Goal: Task Accomplishment & Management: Use online tool/utility

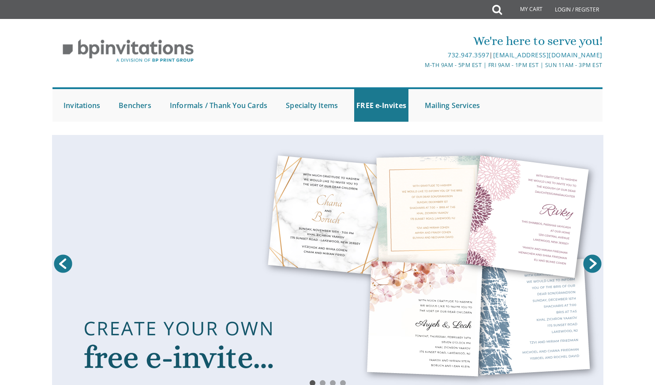
click at [188, 131] on div at bounding box center [327, 130] width 565 height 9
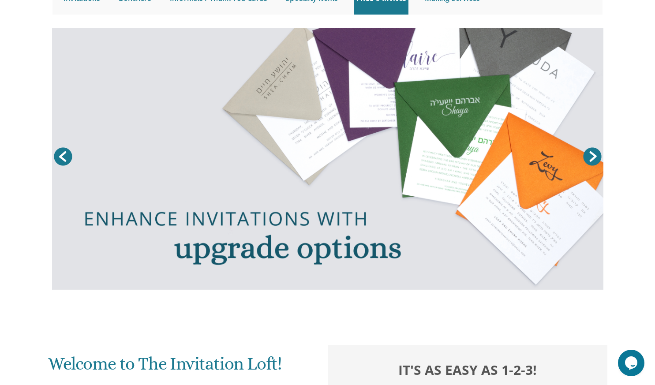
scroll to position [107, 0]
click at [68, 153] on link "Prev" at bounding box center [63, 157] width 22 height 22
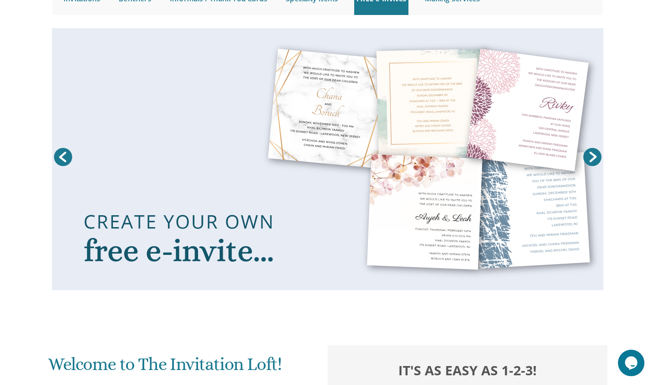
click at [217, 234] on link at bounding box center [328, 159] width 552 height 262
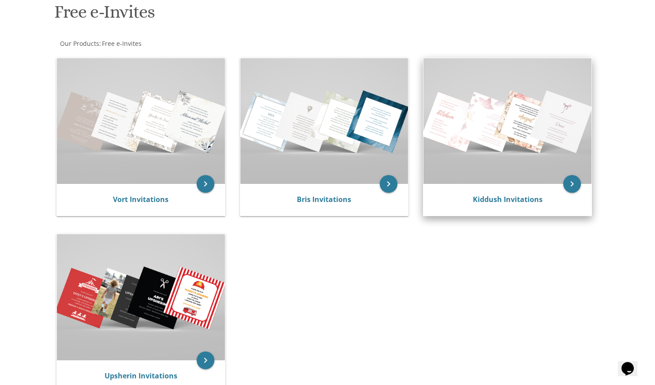
click at [514, 177] on img at bounding box center [508, 121] width 168 height 126
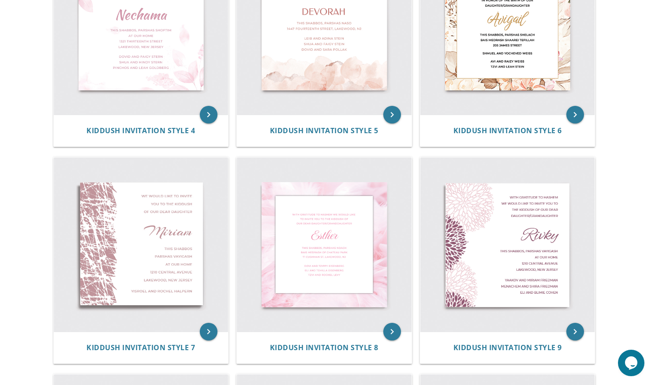
scroll to position [337, 0]
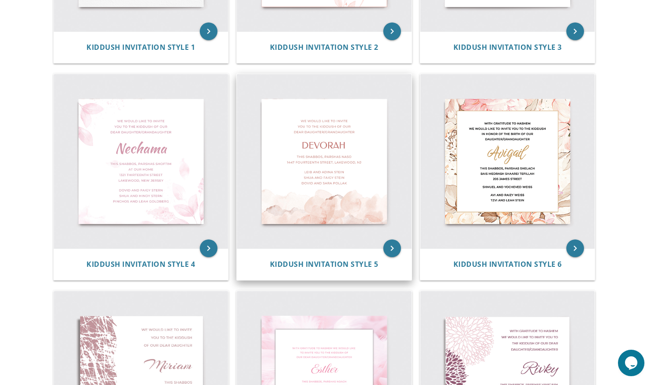
click at [362, 166] on img at bounding box center [324, 161] width 175 height 175
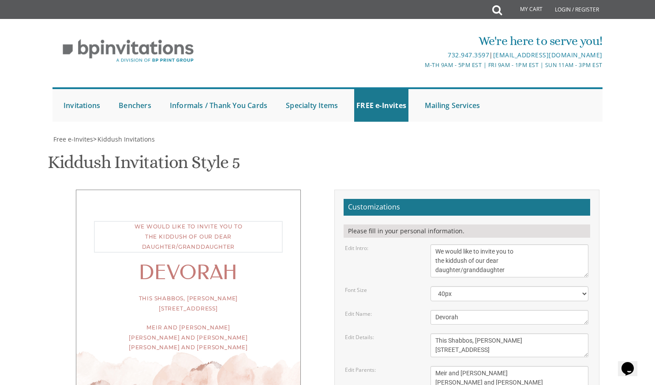
drag, startPoint x: 514, startPoint y: 271, endPoint x: 423, endPoint y: 247, distance: 94.4
click at [423, 247] on div "Edit Intro: We would like to invite you to the kiddush of our dear daughter/gra…" at bounding box center [466, 260] width 257 height 33
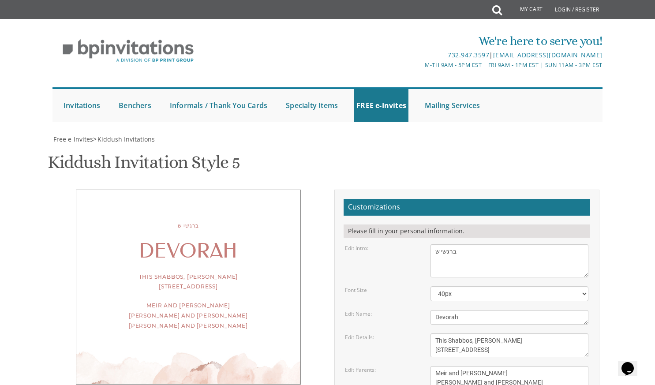
click at [423, 247] on div "Edit Intro:" at bounding box center [381, 248] width 86 height 8
click at [438, 252] on textarea "We would like to invite you to the kiddush of our dear daughter/granddaughter" at bounding box center [510, 260] width 158 height 33
click at [445, 293] on select "30px 40px 50px 60px" at bounding box center [510, 293] width 158 height 15
click at [436, 252] on textarea "We would like to invite you to the kiddush of our dear daughter/granddaughter" at bounding box center [510, 260] width 158 height 33
drag, startPoint x: 467, startPoint y: 251, endPoint x: 422, endPoint y: 249, distance: 45.1
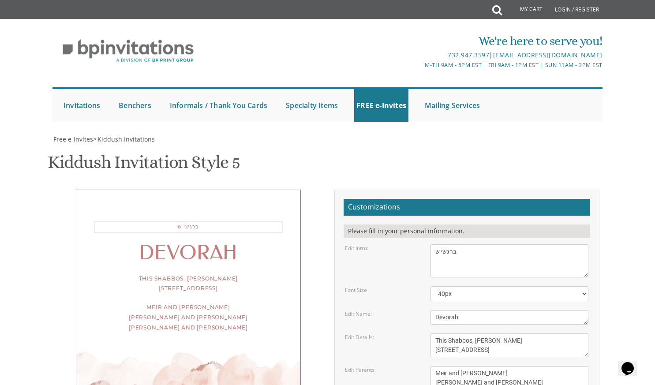
click at [422, 249] on div "Edit Intro: We would like to invite you to the kiddush of our dear daughter/gra…" at bounding box center [466, 260] width 257 height 33
click at [422, 249] on div "Edit Intro:" at bounding box center [381, 248] width 86 height 8
click at [436, 252] on textarea "We would like to invite you to the kiddush of our dear daughter/granddaughter" at bounding box center [510, 260] width 158 height 33
drag, startPoint x: 471, startPoint y: 252, endPoint x: 425, endPoint y: 256, distance: 46.9
click at [425, 256] on div "We would like to invite you to the kiddush of our dear daughter/granddaughter" at bounding box center [509, 260] width 171 height 33
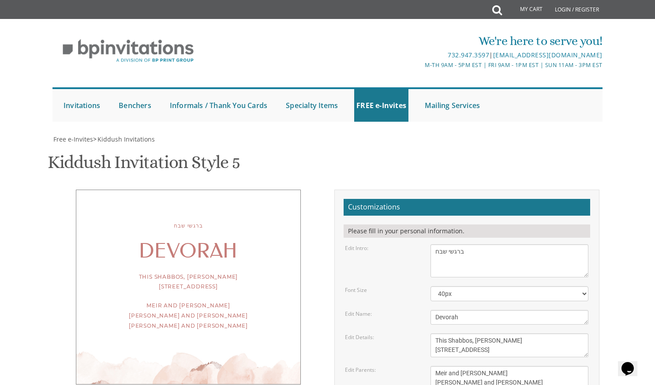
click at [595, 283] on div "Customizations Please fill in your personal information. Edit Intro: We would l…" at bounding box center [466, 341] width 265 height 303
click at [567, 263] on textarea "We would like to invite you to the kiddush of our dear daughter/granddaughter" at bounding box center [510, 260] width 158 height 33
drag, startPoint x: 478, startPoint y: 253, endPoint x: 430, endPoint y: 249, distance: 48.7
click at [430, 249] on div "We would like to invite you to the kiddush of our dear daughter/granddaughter" at bounding box center [509, 260] width 171 height 33
paste textarea "והודי' להשי"ת על הולדת בתנו שתחי' למזל טוב הנני בזה להזמין אל כל ידידי ומיודעי"
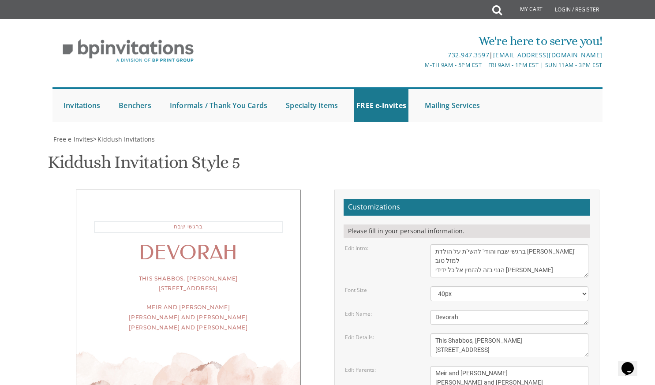
scroll to position [7, 0]
type textarea "ברגשי שבח והודי' להשי"ת על הולדת בתנו שתחי' למזל טוב הנני בזה להזמין אל כל ידיד…"
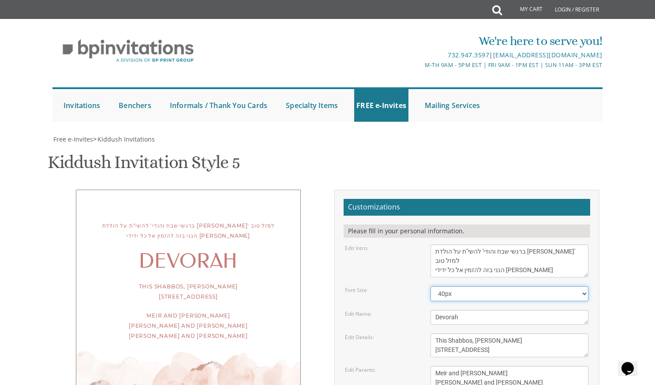
click at [464, 293] on select "30px 40px 50px 60px" at bounding box center [510, 293] width 158 height 15
click at [413, 285] on form "Customizations Please fill in your personal information. Edit Intro: We would l…" at bounding box center [467, 338] width 247 height 278
drag, startPoint x: 465, startPoint y: 321, endPoint x: 436, endPoint y: 321, distance: 28.2
click at [436, 321] on textarea "Devorah" at bounding box center [510, 317] width 158 height 15
paste textarea "לקידושא רבא"
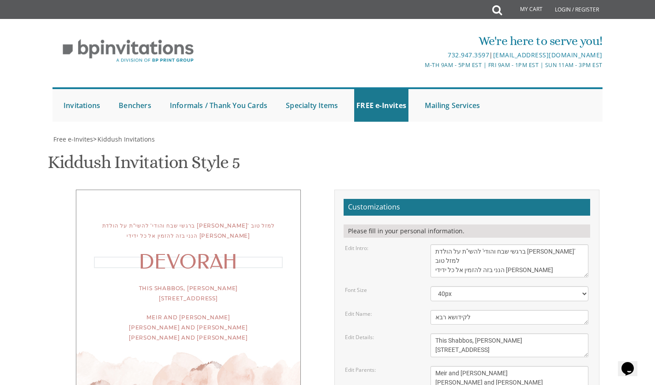
type textarea "לקידושא רבא"
click at [412, 326] on form "Customizations Please fill in your personal information. Edit Intro: We would l…" at bounding box center [467, 338] width 247 height 278
click at [505, 366] on textarea "Meir and Rena Pollack Mendy and Devorah Pollack Eli and Leba Kagan" at bounding box center [510, 382] width 158 height 33
drag, startPoint x: 543, startPoint y: 279, endPoint x: 433, endPoint y: 267, distance: 110.1
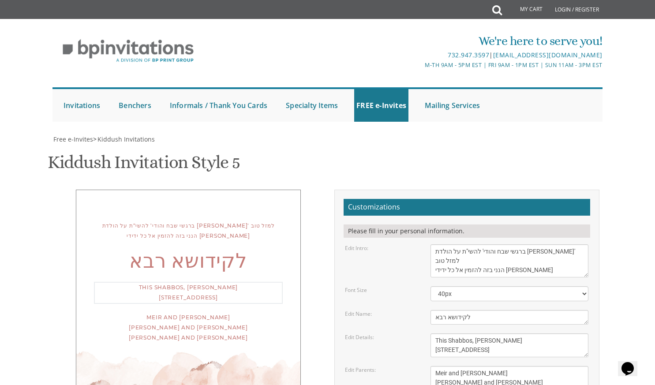
click at [433, 334] on textarea "This Shabbos, Parshas Naso 1447 fourteenth street, Lakewood, NJ" at bounding box center [510, 346] width 158 height 24
paste textarea "שתתקיים בעז"ה ישבה מעין התלמוד 218 Joe Parker Road תפילה שחרית בשעה 8:30"
click at [490, 366] on textarea "Meir and Rena Pollack Mendy and Devorah Pollack Eli and Leba Kagan" at bounding box center [510, 382] width 158 height 33
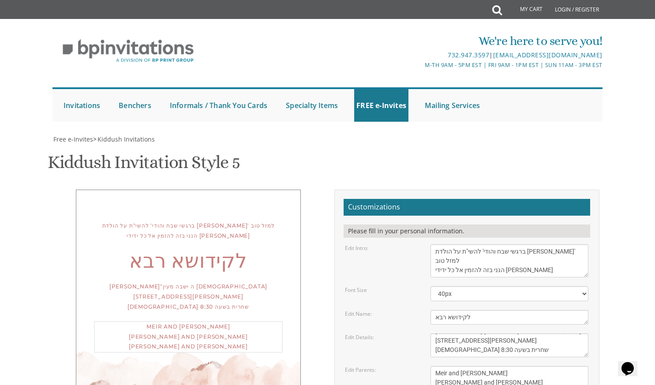
click at [466, 334] on textarea "This Shabbos, Parshas Naso 1447 fourteenth street, Lakewood, NJ" at bounding box center [510, 346] width 158 height 24
click at [479, 334] on textarea "This Shabbos, Parshas Naso 1447 fourteenth street, Lakewood, NJ" at bounding box center [510, 346] width 158 height 24
drag, startPoint x: 488, startPoint y: 247, endPoint x: 434, endPoint y: 246, distance: 53.8
click at [434, 334] on textarea "This Shabbos, Parshas Naso 1447 fourteenth street, Lakewood, NJ" at bounding box center [510, 346] width 158 height 24
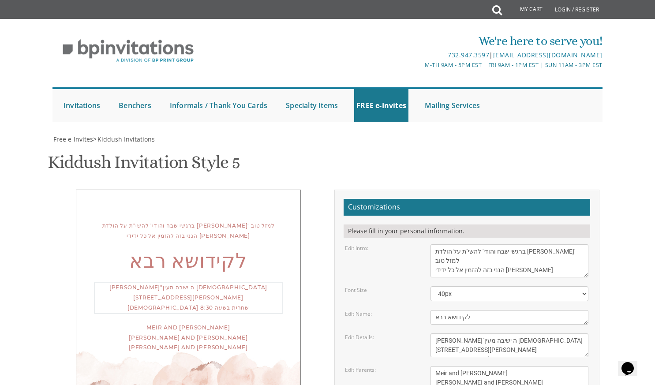
type textarea "שתתקיים בעז"ה ישיבה מעין התלמוד 218 Joe Parker Road תפילה שחרית בשעה 8:30"
click at [498, 334] on textarea "This Shabbos, Parshas Naso 1447 fourteenth street, Lakewood, NJ" at bounding box center [510, 346] width 158 height 24
click at [550, 366] on textarea "Meir and Rena Pollack Mendy and Devorah Pollack Eli and Leba Kagan" at bounding box center [510, 382] width 158 height 33
drag, startPoint x: 492, startPoint y: 298, endPoint x: 425, endPoint y: 275, distance: 70.6
click at [425, 366] on div "Meir and Rena Pollack Mendy and Devorah Pollack Eli and Leba Kagan" at bounding box center [509, 382] width 171 height 33
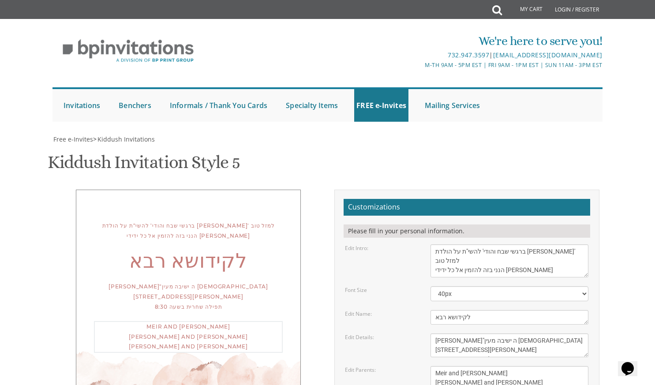
paste textarea "חנניה ודסי קנריק ברוך דוב ושושנה קנריק אברהם דוב ריקל אוושאנקע"
type textarea "חנניה ודסי קנריק ברוך דוב ושושנה קנריק אברהם דוב ריקל אוושאנקע"
click at [268, 361] on div "ברגשי שבח והודי' להשי"ת על הולדת בתנו שתחי' למזל טוב הנני בזה להזמין אל כל ידיד…" at bounding box center [327, 341] width 557 height 303
click at [498, 286] on select "30px 40px 50px 60px" at bounding box center [510, 293] width 158 height 15
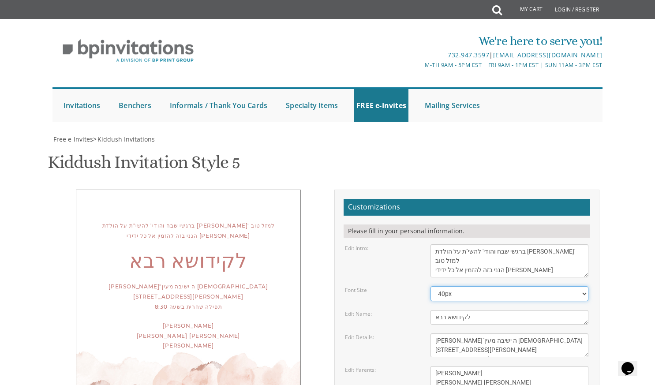
select select "50px"
click at [431, 286] on select "30px 40px 50px 60px" at bounding box center [510, 293] width 158 height 15
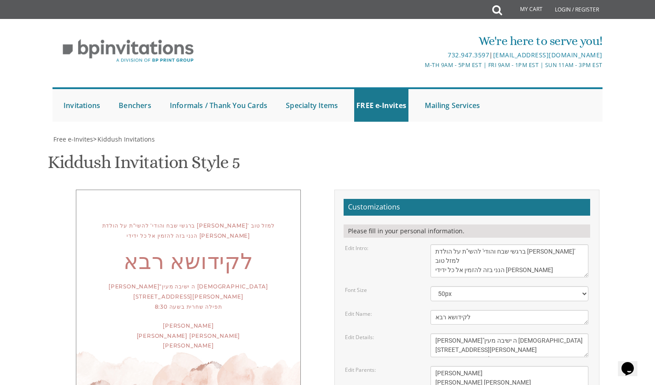
type input "ה"
type input "verygood862004@yahoo.com"
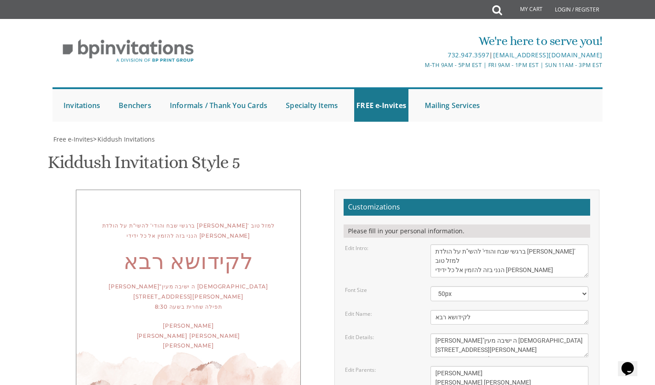
click at [179, 256] on div "ברגשי שבח והודי' להשי"ת על הולדת בתנו שתחי' למזל טוב הנני בזה להזמין אל כל ידיד…" at bounding box center [327, 341] width 557 height 303
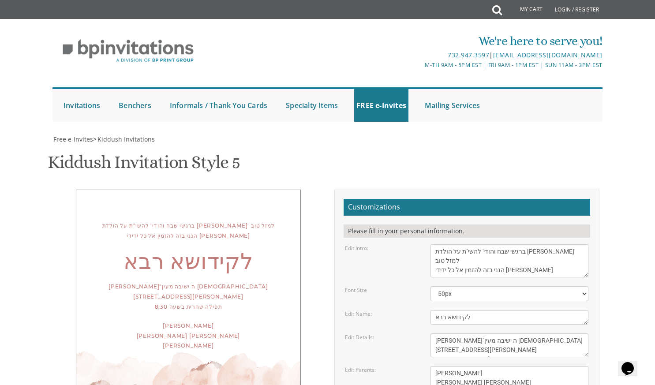
scroll to position [195, 0]
click at [463, 286] on select "30px 40px 50px 60px" at bounding box center [510, 293] width 158 height 15
select select "40px"
click at [431, 286] on select "30px 40px 50px 60px" at bounding box center [510, 293] width 158 height 15
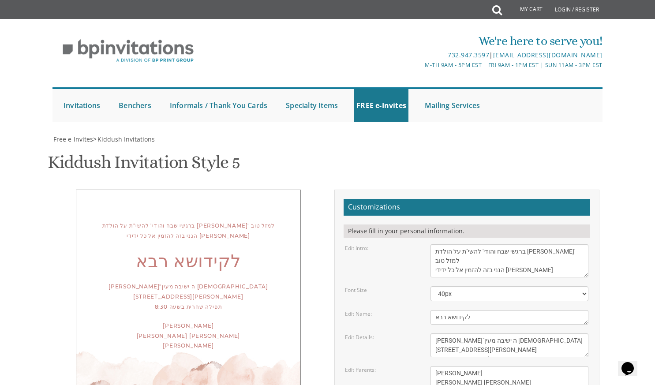
click at [487, 334] on textarea "This Shabbos, Parshas Naso 1447 fourteenth street, Lakewood, NJ" at bounding box center [510, 346] width 158 height 24
type textarea "שתתקיים בעז"ה ביום שבת קודש פ' ראה ישיבה מעין התלמוד 218 Joe Parker Road תפילה …"
click at [476, 366] on textarea "Meir and Rena Pollack Mendy and Devorah Pollack Eli and Leba Kagan" at bounding box center [510, 382] width 158 height 33
type textarea "[PERSON_NAME] [PERSON_NAME] [PERSON_NAME] [PERSON_NAME]"
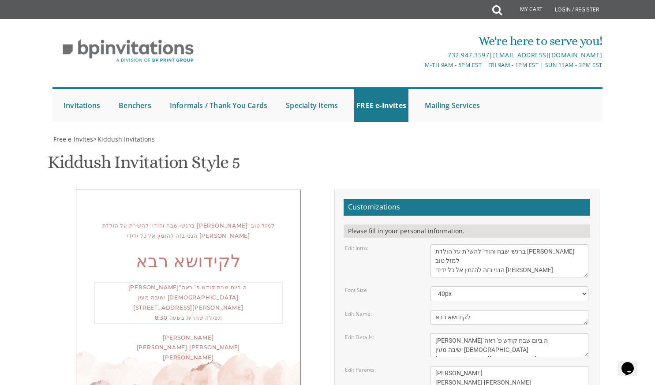
click at [502, 334] on textarea "This Shabbos, Parshas Naso 1447 fourteenth street, Lakewood, NJ" at bounding box center [510, 346] width 158 height 24
click at [528, 334] on textarea "This Shabbos, Parshas Naso 1447 fourteenth street, Lakewood, NJ" at bounding box center [510, 346] width 158 height 24
drag, startPoint x: 463, startPoint y: 182, endPoint x: 452, endPoint y: 183, distance: 11.5
click at [452, 334] on textarea "This Shabbos, Parshas Naso 1447 fourteenth street, Lakewood, NJ" at bounding box center [510, 346] width 158 height 24
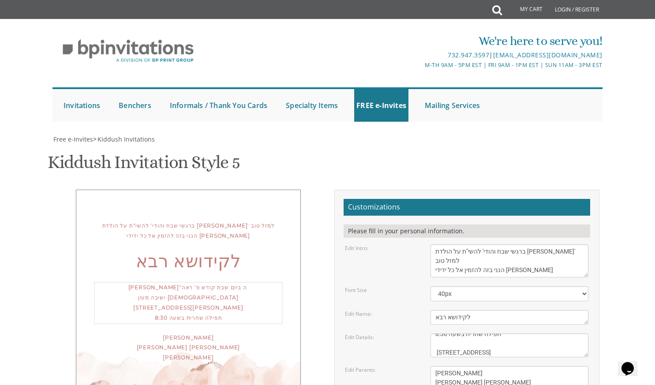
paste textarea "נשים"
click at [537, 366] on textarea "Meir and Rena Pollack Mendy and Devorah Pollack Eli and Leba Kagan" at bounding box center [510, 382] width 158 height 33
drag, startPoint x: 506, startPoint y: 182, endPoint x: 464, endPoint y: 184, distance: 41.5
click at [464, 334] on textarea "This Shabbos, Parshas Naso 1447 fourteenth street, Lakewood, NJ" at bounding box center [510, 346] width 158 height 24
click at [507, 334] on textarea "This Shabbos, Parshas Naso 1447 fourteenth street, Lakewood, NJ" at bounding box center [510, 346] width 158 height 24
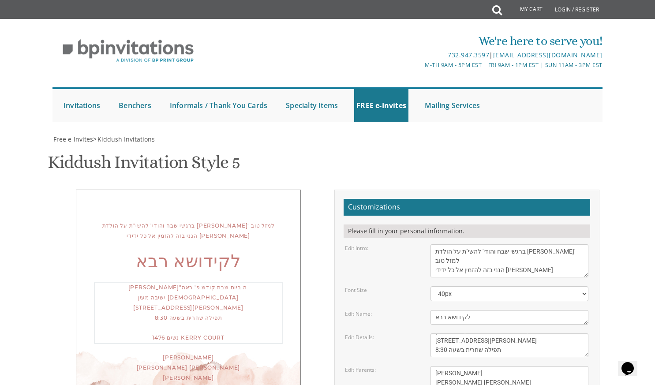
paste textarea "נשים 1476 Kerry Court"
click at [468, 334] on textarea "This Shabbos, Parshas Naso 1447 fourteenth street, Lakewood, NJ" at bounding box center [510, 346] width 158 height 24
drag, startPoint x: 488, startPoint y: 186, endPoint x: 477, endPoint y: 185, distance: 11.1
click at [477, 334] on textarea "This Shabbos, Parshas Naso 1447 fourteenth street, Lakewood, NJ" at bounding box center [510, 346] width 158 height 24
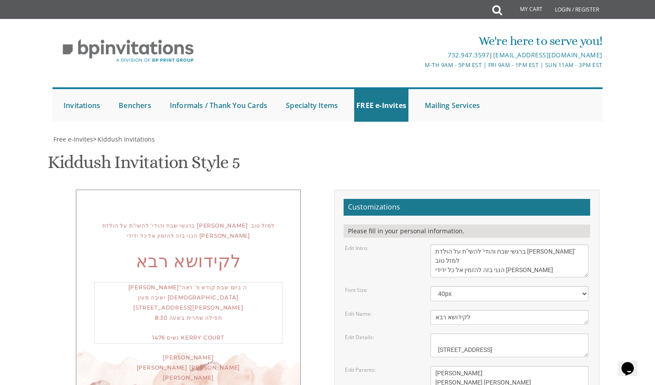
drag, startPoint x: 458, startPoint y: 180, endPoint x: 433, endPoint y: 180, distance: 25.2
click at [433, 334] on textarea "This Shabbos, Parshas Naso 1447 fourteenth street, Lakewood, NJ" at bounding box center [510, 346] width 158 height 24
paste textarea "נשים"
click at [468, 334] on textarea "This Shabbos, Parshas Naso 1447 fourteenth street, Lakewood, NJ" at bounding box center [510, 346] width 158 height 24
drag, startPoint x: 488, startPoint y: 182, endPoint x: 447, endPoint y: 177, distance: 41.3
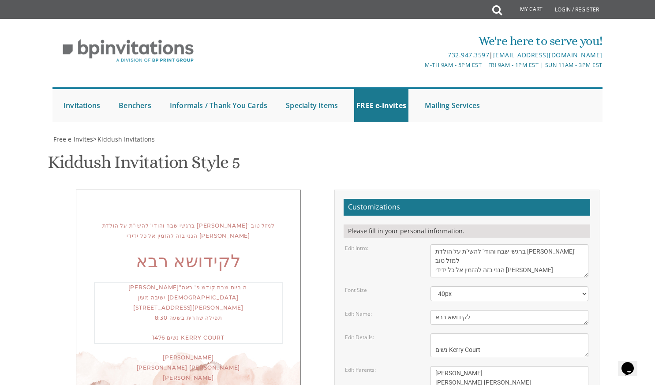
click at [447, 334] on textarea "This Shabbos, Parshas Naso 1447 fourteenth street, Lakewood, NJ" at bounding box center [510, 346] width 158 height 24
click at [451, 334] on textarea "This Shabbos, Parshas Naso 1447 fourteenth street, Lakewood, NJ" at bounding box center [510, 346] width 158 height 24
drag, startPoint x: 451, startPoint y: 181, endPoint x: 446, endPoint y: 181, distance: 4.9
click at [446, 334] on textarea "This Shabbos, Parshas Naso 1447 fourteenth street, Lakewood, NJ" at bounding box center [510, 346] width 158 height 24
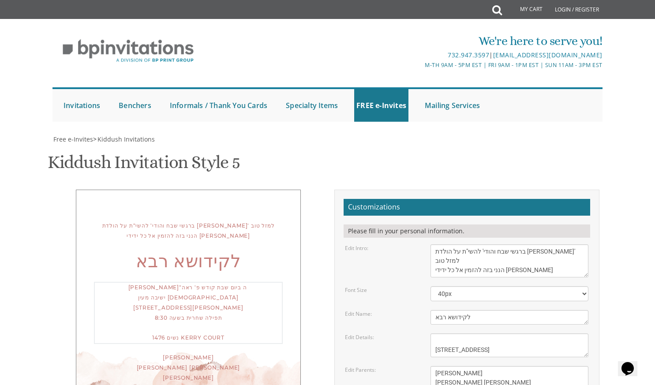
click at [437, 334] on textarea "This Shabbos, Parshas Naso 1447 fourteenth street, Lakewood, NJ" at bounding box center [510, 346] width 158 height 24
drag, startPoint x: 479, startPoint y: 181, endPoint x: 486, endPoint y: 183, distance: 7.3
click at [486, 334] on textarea "This Shabbos, Parshas Naso 1447 fourteenth street, Lakewood, NJ" at bounding box center [510, 346] width 158 height 24
click at [476, 334] on textarea "This Shabbos, Parshas Naso 1447 fourteenth street, Lakewood, NJ" at bounding box center [510, 346] width 158 height 24
drag, startPoint x: 575, startPoint y: 183, endPoint x: 476, endPoint y: 181, distance: 98.9
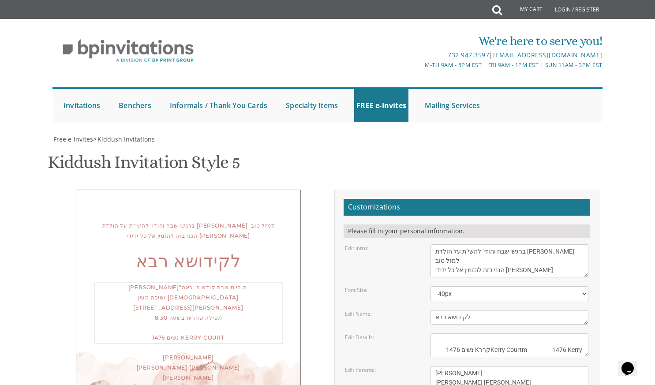
click at [476, 334] on textarea "This Shabbos, Parshas Naso 1447 fourteenth street, Lakewood, NJ" at bounding box center [510, 346] width 158 height 24
drag, startPoint x: 489, startPoint y: 184, endPoint x: 465, endPoint y: 184, distance: 24.7
click at [465, 334] on textarea "This Shabbos, Parshas Naso 1447 fourteenth street, Lakewood, NJ" at bounding box center [510, 346] width 158 height 24
click at [492, 334] on textarea "This Shabbos, Parshas Naso 1447 fourteenth street, Lakewood, NJ" at bounding box center [510, 346] width 158 height 24
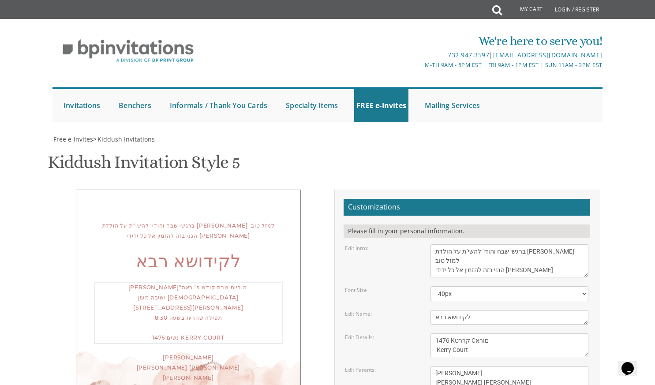
click at [438, 334] on textarea "This Shabbos, Parshas Naso 1447 fourteenth street, Lakewood, NJ" at bounding box center [510, 346] width 158 height 24
click at [360, 366] on div "Edit Parents: Meir and Rena Pollack Mendy and Devorah Pollack Eli and Leba Kagan" at bounding box center [466, 382] width 257 height 33
drag, startPoint x: 447, startPoint y: 171, endPoint x: 422, endPoint y: 171, distance: 24.3
click at [422, 334] on div "Edit Details: This Shabbos, Parshas Naso 1447 fourteenth street, Lakewood, NJ" at bounding box center [466, 346] width 257 height 24
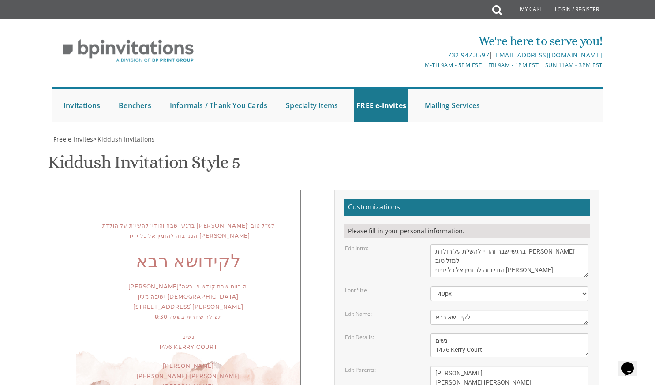
click at [412, 199] on form "Customizations Please fill in your personal information. Edit Intro: We would l…" at bounding box center [467, 338] width 247 height 278
drag, startPoint x: 522, startPoint y: 227, endPoint x: 479, endPoint y: 204, distance: 48.6
click at [479, 366] on textarea "Meir and Rena Pollack Mendy and Devorah Pollack Eli and Leba Kagan" at bounding box center [510, 382] width 158 height 33
click at [403, 366] on div "Edit Parents:" at bounding box center [381, 370] width 86 height 8
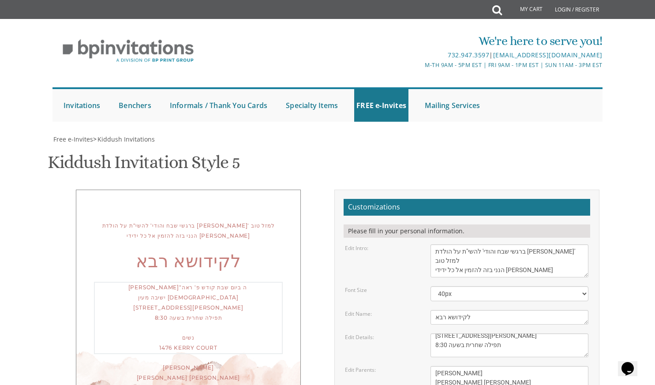
click at [488, 334] on textarea "This Shabbos, Parshas Naso 1447 fourteenth street, Lakewood, NJ" at bounding box center [510, 346] width 158 height 24
click at [566, 334] on textarea "This Shabbos, Parshas Naso 1447 fourteenth street, Lakewood, NJ" at bounding box center [510, 346] width 158 height 24
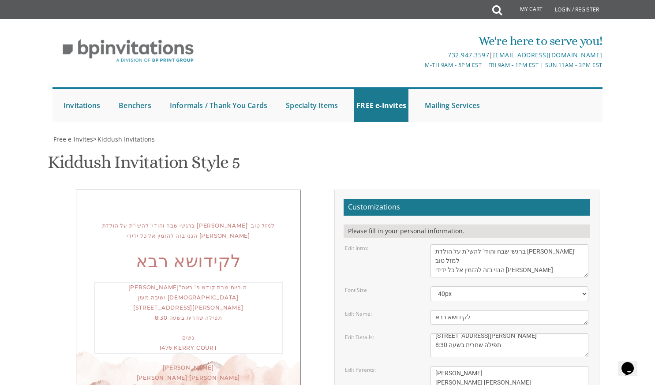
drag, startPoint x: 515, startPoint y: 184, endPoint x: 450, endPoint y: 183, distance: 64.9
click at [450, 334] on textarea "This Shabbos, Parshas Naso 1447 fourteenth street, Lakewood, NJ" at bounding box center [510, 346] width 158 height 24
paste textarea "שחרית בשעה 8:30"
type textarea "שתתקיים בעז"ה ביום שבת קודש פ' ראה ישיבה מעין התלמוד 218 Joe Parker Road תפילת …"
click at [309, 253] on div "ברגשי שבח והודי' להשי"ת על הולדת בתנו שתחי' למזל טוב הנני בזה להזמין אל כל ידיד…" at bounding box center [188, 318] width 265 height 257
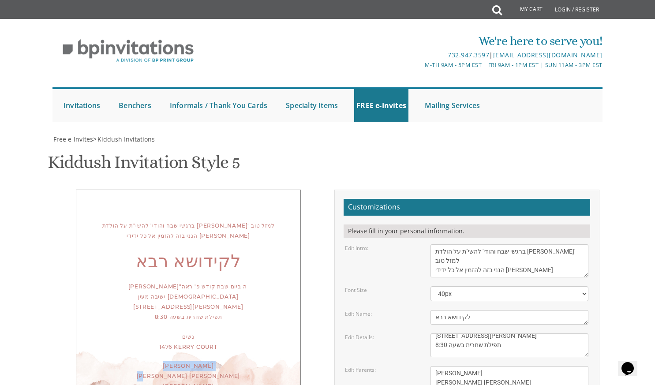
drag, startPoint x: 213, startPoint y: 203, endPoint x: 168, endPoint y: 203, distance: 45.5
click at [168, 361] on div "חנניה ודסי קנריק ברוך דוב ושושנה קנריק אברהם דוב וריקל אוושאנקע" at bounding box center [188, 376] width 189 height 30
click at [285, 234] on div "ברגשי שבח והודי' להשי"ת על הולדת בתנו שתחי' למזל טוב הנני בזה להזמין אל כל ידיד…" at bounding box center [188, 317] width 225 height 255
click at [212, 361] on div "חנניה ודסי קנריק ברוך דוב ושושנה קנריק אברהם דוב וריקל אוושאנקע" at bounding box center [188, 376] width 189 height 30
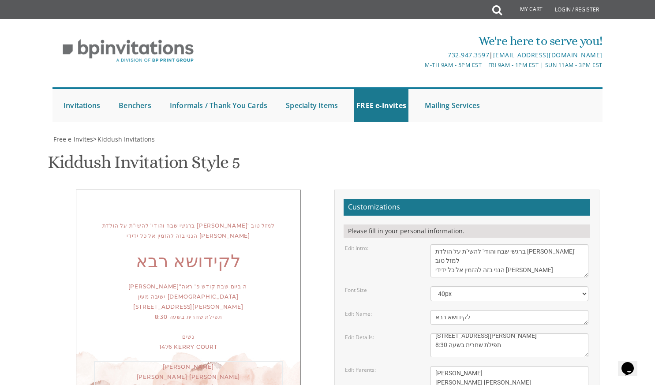
click at [488, 366] on textarea "Meir and Rena Pollack Mendy and Devorah Pollack Eli and Leba Kagan" at bounding box center [510, 382] width 158 height 33
type textarea "חנניה ודסי קנריק ברוך דוב ושושנה קנריק אברהם דוב וריקל אוושאנקע"
drag, startPoint x: 490, startPoint y: 212, endPoint x: 432, endPoint y: 212, distance: 58.2
click at [432, 366] on textarea "Meir and Rena Pollack Mendy and Devorah Pollack Eli and Leba Kagan" at bounding box center [510, 382] width 158 height 33
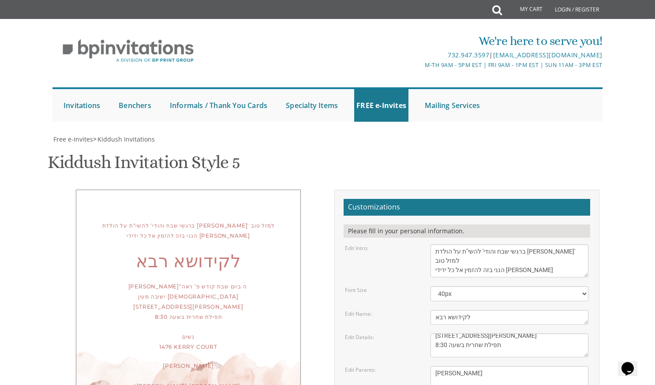
click at [270, 343] on div "Free e-Invites > Kiddush Invitations Kiddush Invitation Style 5 SKU: kiddush5 ב…" at bounding box center [328, 343] width 550 height 417
drag, startPoint x: 499, startPoint y: 98, endPoint x: 552, endPoint y: 91, distance: 53.9
click at [552, 244] on textarea "We would like to invite you to the kiddush of our dear daughter/granddaughter" at bounding box center [510, 260] width 158 height 33
click at [501, 244] on textarea "We would like to invite you to the kiddush of our dear daughter/granddaughter" at bounding box center [510, 260] width 158 height 33
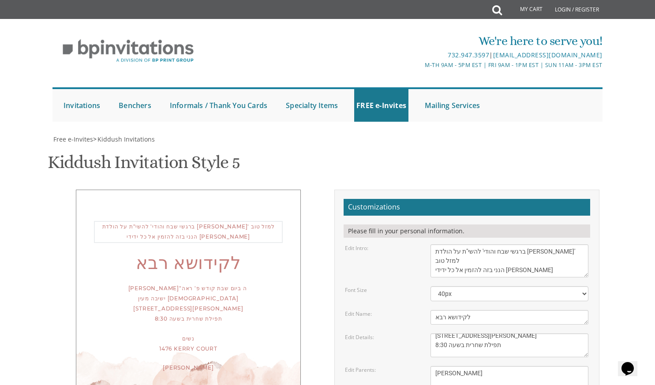
type textarea "ברגשי שבח והודי' להשי"ת על הולדת בתנו שתחי' למזל טוב הנני בזה להזמין אל כל ידיד…"
click at [293, 211] on div "ברגשי שבח והודי' להשי"ת על הולדת בתנו שתחי' למזל טוב הנני בזה להזמין אל כל ידיד…" at bounding box center [188, 323] width 225 height 267
click at [540, 244] on textarea "We would like to invite you to the kiddush of our dear daughter/granddaughter" at bounding box center [510, 260] width 158 height 33
drag, startPoint x: 492, startPoint y: 158, endPoint x: 426, endPoint y: 162, distance: 65.9
click at [426, 199] on form "Customizations Please fill in your personal information. Edit Intro: We would l…" at bounding box center [467, 338] width 247 height 278
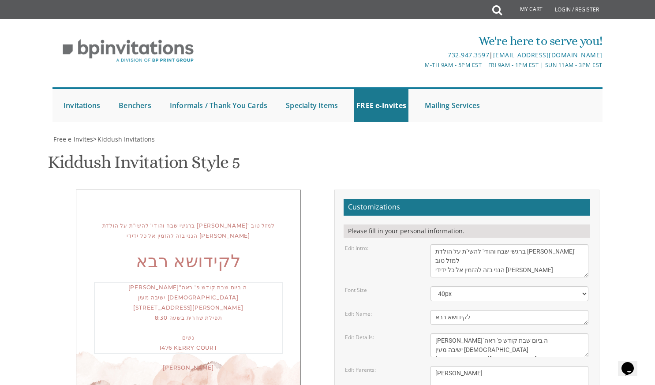
drag, startPoint x: 512, startPoint y: 181, endPoint x: 421, endPoint y: 159, distance: 94.1
click at [421, 199] on form "Customizations Please fill in your personal information. Edit Intro: We would l…" at bounding box center [467, 338] width 247 height 278
click at [515, 366] on textarea "Meir and Rena Pollack Mendy and Devorah Pollack Eli and Leba Kagan" at bounding box center [510, 382] width 158 height 33
drag, startPoint x: 485, startPoint y: 186, endPoint x: 441, endPoint y: 174, distance: 45.3
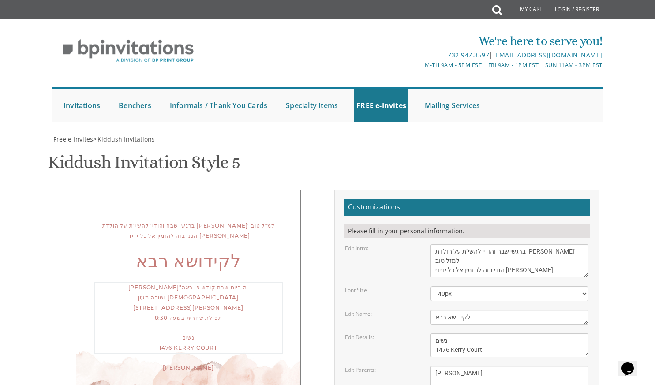
scroll to position [203, 0]
click at [562, 244] on textarea "We would like to invite you to the kiddush of our dear daughter/granddaughter" at bounding box center [510, 260] width 158 height 33
drag, startPoint x: 502, startPoint y: 189, endPoint x: 493, endPoint y: 175, distance: 16.3
click at [493, 366] on textarea "Meir and Rena Pollack Mendy and Devorah Pollack Eli and Leba Kagan" at bounding box center [510, 382] width 158 height 33
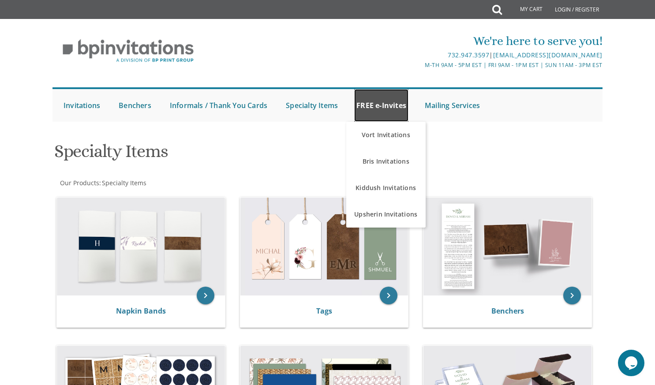
click at [381, 112] on link "FREE e-Invites" at bounding box center [381, 105] width 54 height 33
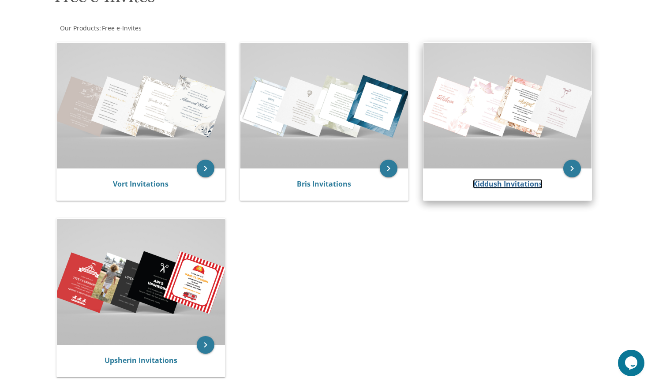
click at [508, 181] on link "Kiddush Invitations" at bounding box center [508, 184] width 70 height 10
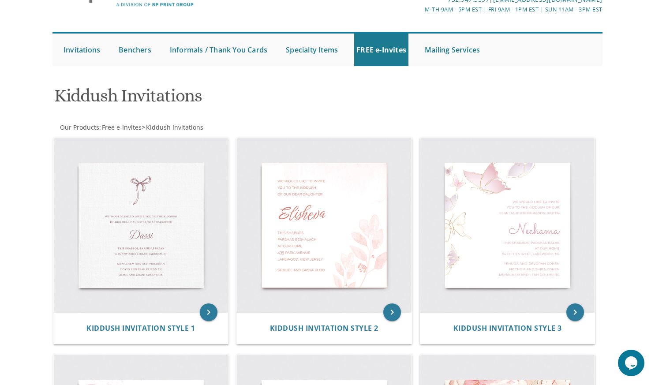
scroll to position [56, 0]
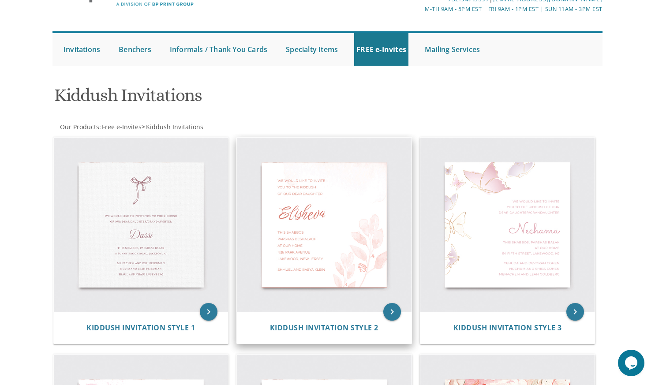
drag, startPoint x: 325, startPoint y: 220, endPoint x: 296, endPoint y: 195, distance: 38.8
click at [296, 195] on img at bounding box center [324, 225] width 175 height 175
drag, startPoint x: 394, startPoint y: 310, endPoint x: 355, endPoint y: 277, distance: 51.4
click at [355, 277] on img at bounding box center [324, 225] width 175 height 175
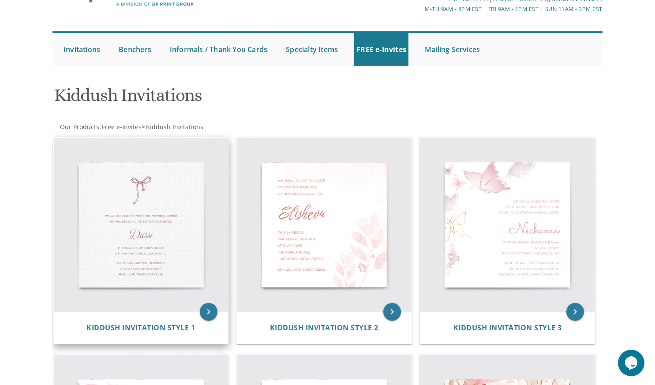
click at [166, 255] on img at bounding box center [141, 225] width 175 height 175
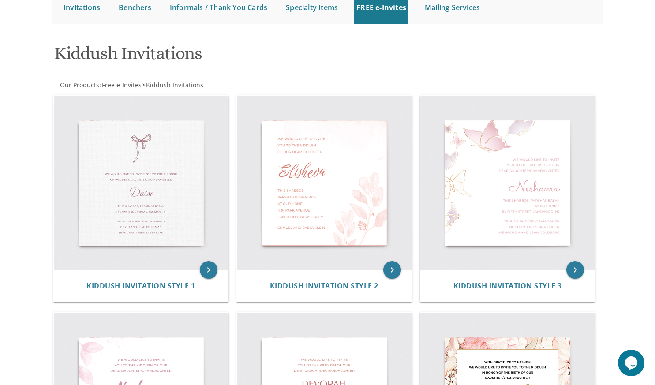
scroll to position [95, 0]
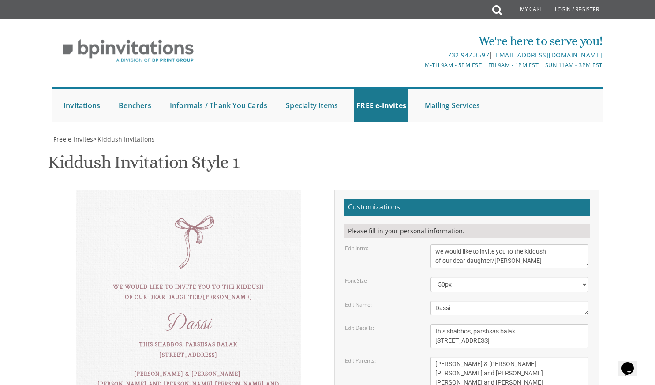
drag, startPoint x: 0, startPoint y: 0, endPoint x: 290, endPoint y: 173, distance: 337.6
drag, startPoint x: 290, startPoint y: 173, endPoint x: 289, endPoint y: 130, distance: 43.2
click at [289, 130] on div at bounding box center [327, 130] width 565 height 9
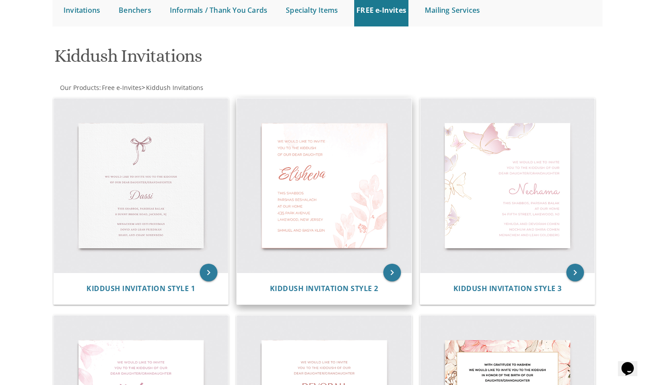
click at [327, 215] on img at bounding box center [324, 185] width 175 height 175
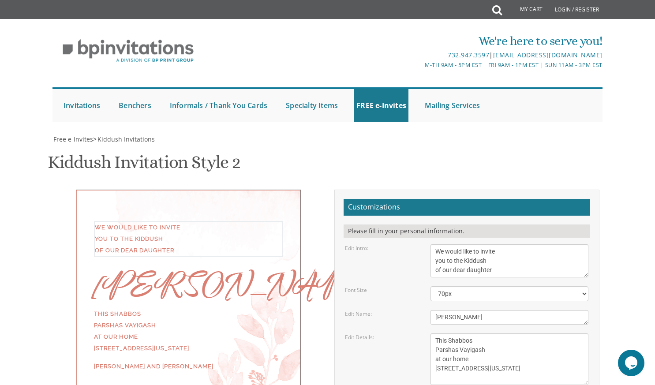
drag, startPoint x: 498, startPoint y: 125, endPoint x: 429, endPoint y: 102, distance: 72.8
click at [429, 244] on div "We would like to invite you to the Kiddush of our dear daughter" at bounding box center [509, 260] width 171 height 33
paste textarea "ברגשי שבח והודי' להשי"ת על הולדת [PERSON_NAME]' למזל טוב הנני בזה להזמין אל כל …"
type textarea "ברגשי שבח והודי' להשי"ת על הולדת [PERSON_NAME]' למזל טוב הנני בזה להזמין אל כל …"
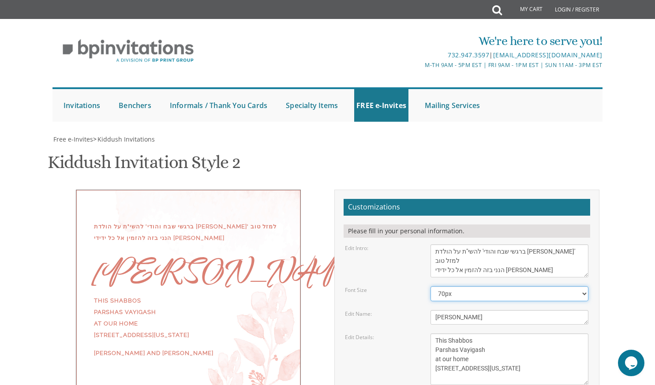
drag, startPoint x: 468, startPoint y: 147, endPoint x: 419, endPoint y: 149, distance: 49.1
click at [419, 286] on div "Font Size 40px 50px 60px 70px 80px" at bounding box center [466, 293] width 257 height 15
click at [431, 286] on select "40px 50px 60px 70px 80px" at bounding box center [510, 293] width 158 height 15
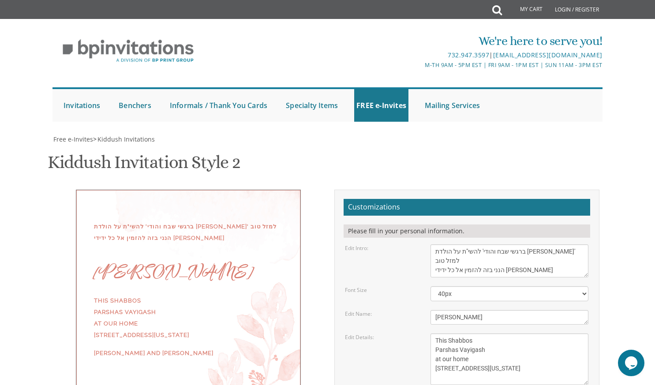
click at [449, 199] on form "Customizations Please fill in your personal information. Edit Intro: We would l…" at bounding box center [467, 343] width 247 height 288
click at [462, 286] on select "40px 50px 60px 70px 80px" at bounding box center [510, 293] width 158 height 15
select select "50px"
click at [431, 286] on select "40px 50px 60px 70px 80px" at bounding box center [510, 293] width 158 height 15
drag, startPoint x: 482, startPoint y: 173, endPoint x: 433, endPoint y: 171, distance: 49.5
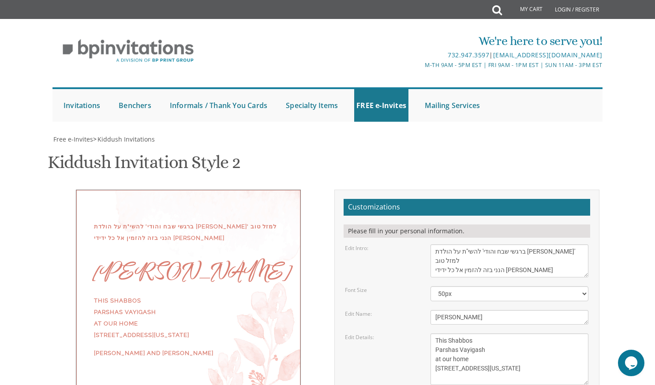
drag, startPoint x: 433, startPoint y: 171, endPoint x: 411, endPoint y: 195, distance: 32.5
click at [411, 334] on div "Edit Details:" at bounding box center [381, 338] width 86 height 8
drag, startPoint x: 469, startPoint y: 174, endPoint x: 426, endPoint y: 174, distance: 43.2
click at [426, 310] on div "Elisheva" at bounding box center [509, 317] width 171 height 15
paste textarea "לקידושא רבא"
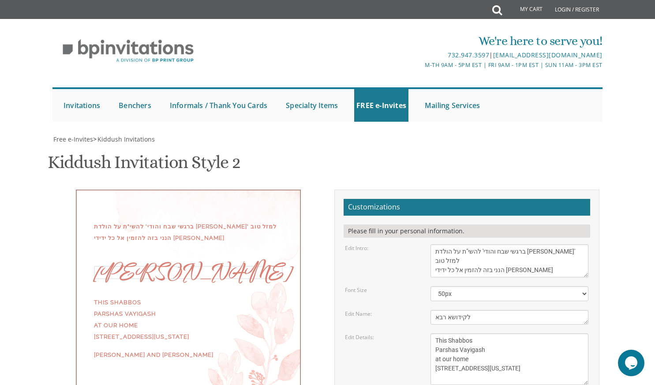
type textarea "לקידושא רבא"
click at [520, 334] on textarea "This Shabbos Parshas Vayigash at our home 415 Arlington Avenue Lakewood, New Je…" at bounding box center [510, 360] width 158 height 52
drag, startPoint x: 498, startPoint y: 237, endPoint x: 438, endPoint y: 202, distance: 69.8
drag, startPoint x: 438, startPoint y: 202, endPoint x: 513, endPoint y: 233, distance: 81.1
click at [513, 334] on textarea "This Shabbos Parshas Vayigash at our home 415 Arlington Avenue Lakewood, New Je…" at bounding box center [510, 360] width 158 height 52
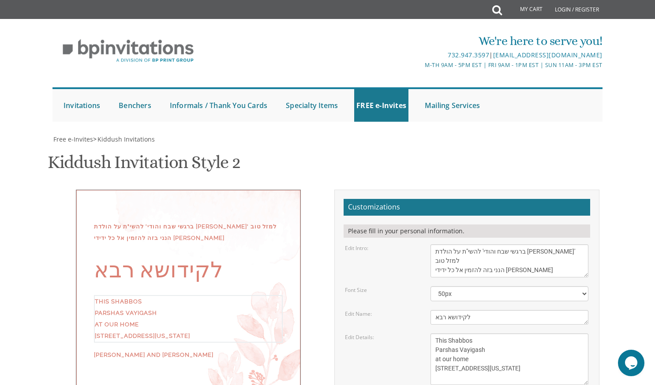
drag, startPoint x: 513, startPoint y: 233, endPoint x: 434, endPoint y: 195, distance: 87.6
drag, startPoint x: 434, startPoint y: 195, endPoint x: 541, endPoint y: 235, distance: 115.1
click at [541, 334] on textarea "This Shabbos Parshas Vayigash at our home 415 Arlington Avenue Lakewood, New Je…" at bounding box center [510, 360] width 158 height 52
paste textarea "שתתקיים בעז"ה ביום שבת קודש פ' ראה ישיבה מעין התלמוד 218 Joe Parker Road תפילת …"
type textarea "שתתקיים בעז"ה ביום שבת קודש פ' ראה ישיבה מעין התלמוד 218 Joe Parker Road תפילת …"
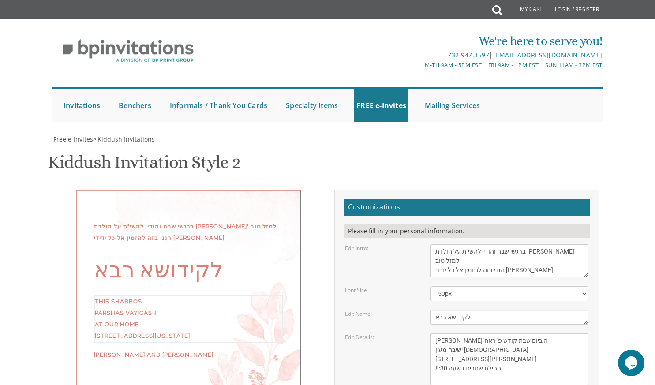
drag, startPoint x: 522, startPoint y: 260, endPoint x: 433, endPoint y: 261, distance: 89.1
paste textarea "חנניה ודסי קנריק ברוך דוב ושושנה קנריק אברהם דוב וריקל אוושאנקע"
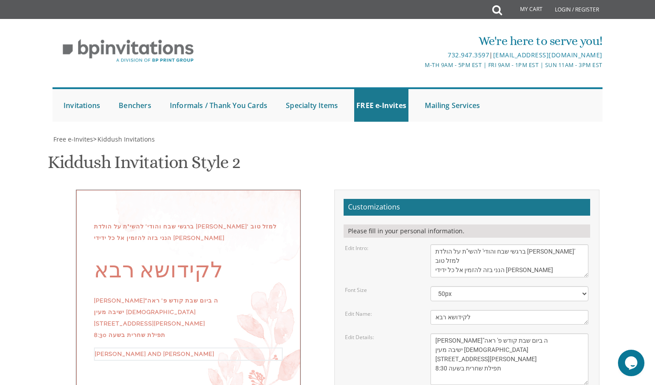
click at [265, 222] on div "ברגשי שבח והודי' להשי"ת על הולדת בתנו שתחי' למזל טוב הנני בזה להזמין אל כל ידיד…" at bounding box center [188, 290] width 225 height 200
type textarea "חנניה ודסי קנריק ברוך דוב ושושנה קנריק אברהם דוב וריקל אוושאנקע"
click at [532, 334] on textarea "This Shabbos Parshas Vayigash at our home 415 Arlington Avenue Lakewood, New Je…" at bounding box center [510, 360] width 158 height 52
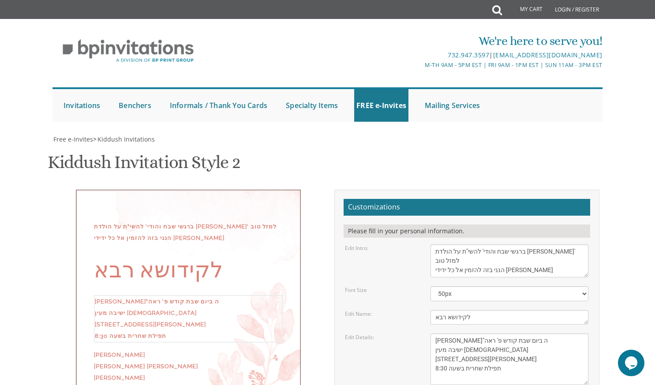
click at [206, 248] on div "ברגשי שבח והודי' להשי"ת על הולדת בתנו שתחי' למזל טוב הנני בזה להזמין אל כל ידיד…" at bounding box center [188, 301] width 225 height 223
click at [515, 334] on textarea "This Shabbos Parshas Vayigash at our home 415 Arlington Avenue Lakewood, New Je…" at bounding box center [510, 360] width 158 height 52
paste textarea "נשים 1476 Kerry Court"
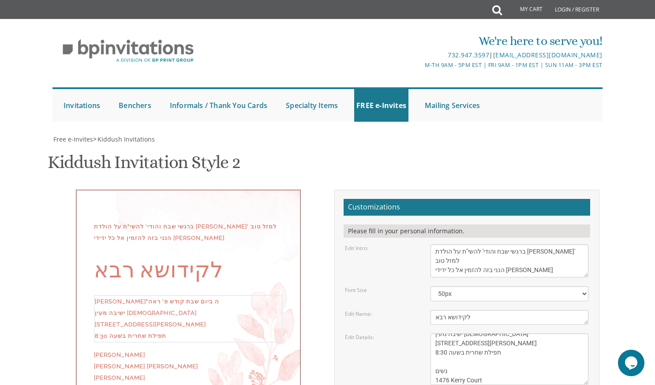
type textarea "שתתקיים בעז"ה ביום שבת קודש פ' ראה ישיבה מעין התלמוד 218 Joe Parker Road תפילת …"
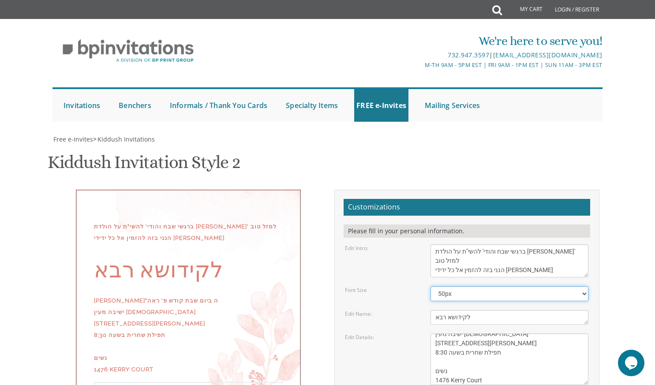
click at [476, 286] on select "40px 50px 60px 70px 80px" at bounding box center [510, 293] width 158 height 15
click at [528, 244] on textarea "We would like to invite you to the Kiddush of our dear daughter" at bounding box center [510, 260] width 158 height 33
click at [518, 286] on select "40px 50px 60px 70px 80px" at bounding box center [510, 293] width 158 height 15
select select "40px"
click at [431, 286] on select "40px 50px 60px 70px 80px" at bounding box center [510, 293] width 158 height 15
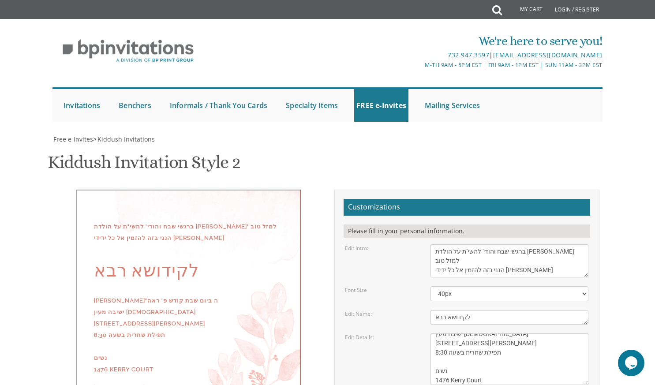
click at [282, 289] on div "ברגשי שבח והודי' להשי"ת על הולדת בתנו שתחי' למזל טוב הנני בזה להזמין אל כל ידיד…" at bounding box center [327, 346] width 557 height 312
drag, startPoint x: 535, startPoint y: 127, endPoint x: 575, endPoint y: 103, distance: 46.5
click at [575, 244] on textarea "We would like to invite you to the Kiddush of our dear daughter" at bounding box center [510, 260] width 158 height 33
drag, startPoint x: 490, startPoint y: 167, endPoint x: 418, endPoint y: 163, distance: 72.5
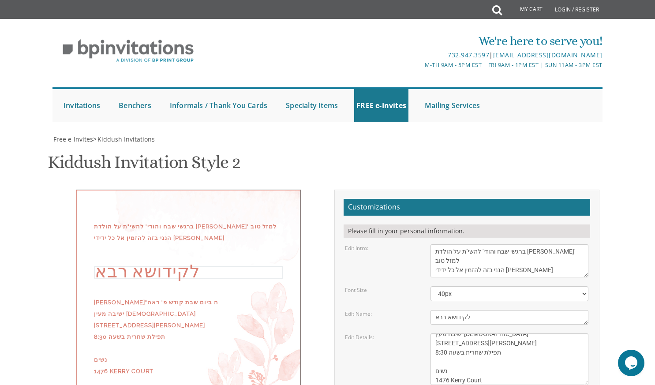
click at [418, 310] on div "Edit Name: Elisheva" at bounding box center [466, 317] width 257 height 15
paste input "verygood862005@yahoo.com"
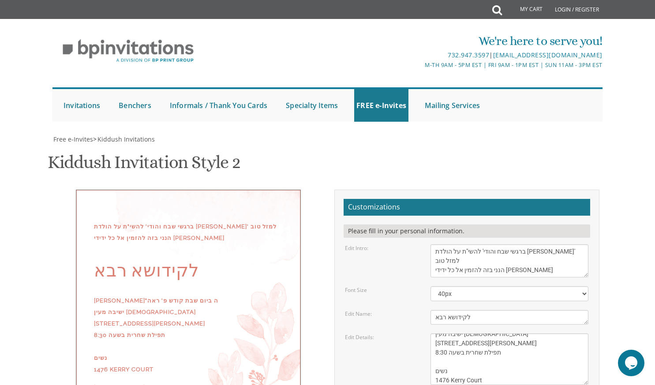
type input "verygood862004@yahoo.com"
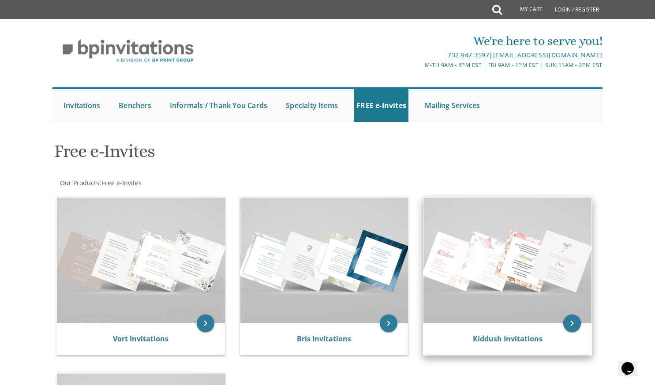
click at [521, 325] on div "Kiddush Invitations" at bounding box center [508, 339] width 168 height 32
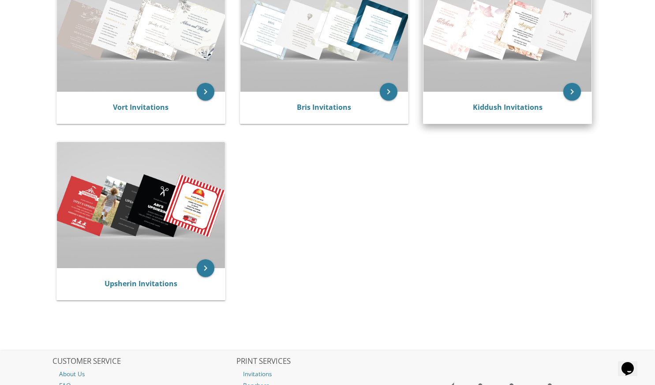
scroll to position [236, 0]
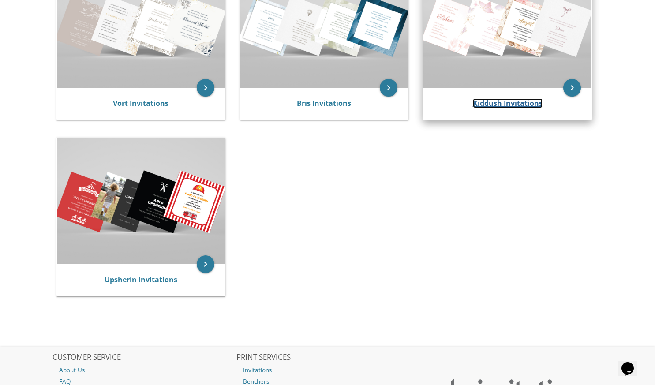
click at [508, 99] on link "Kiddush Invitations" at bounding box center [508, 103] width 70 height 10
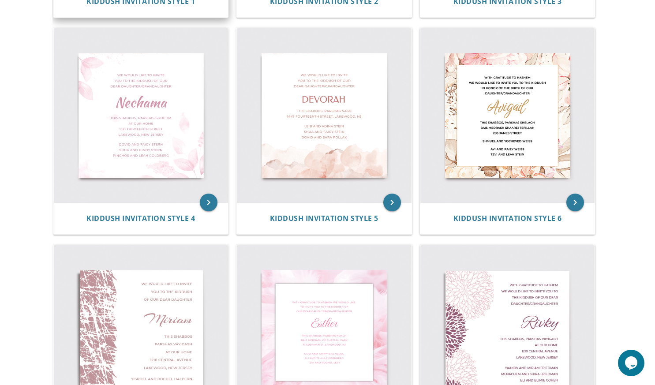
scroll to position [383, 0]
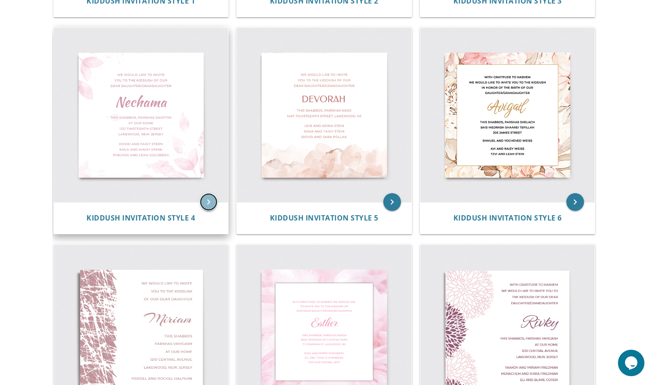
click at [209, 204] on icon "keyboard_arrow_right" at bounding box center [209, 202] width 18 height 18
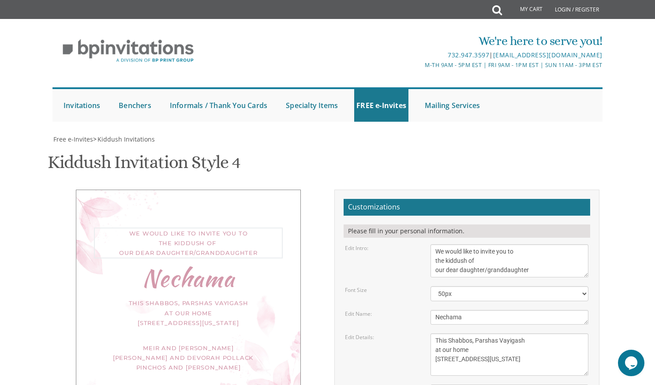
drag, startPoint x: 541, startPoint y: 272, endPoint x: 431, endPoint y: 248, distance: 112.5
click at [431, 248] on textarea "We would like to invite you to the kiddush of our dear daughter/granddaughter" at bounding box center [510, 260] width 158 height 33
paste textarea "[PERSON_NAME]"ה ביום שבת קודש פ' ראה ישיבה מעין [DEMOGRAPHIC_DATA] [STREET_ADDR…"
type textarea "[PERSON_NAME]"ה ביום שבת קודש פ' ראה ישיבה מעין [DEMOGRAPHIC_DATA] [STREET_ADDR…"
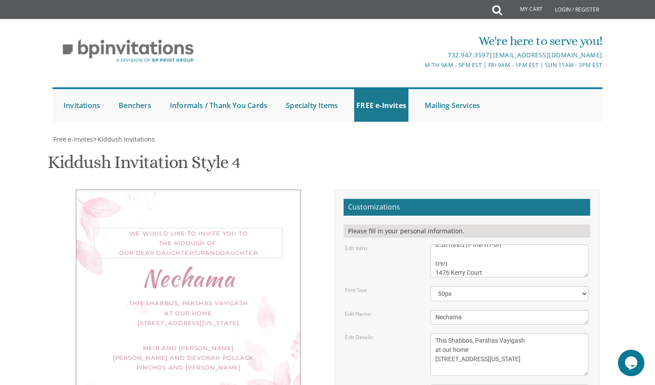
click at [506, 366] on textarea "This Shabbos, Parshas Vayigash at our home [STREET_ADDRESS][US_STATE]" at bounding box center [510, 355] width 158 height 42
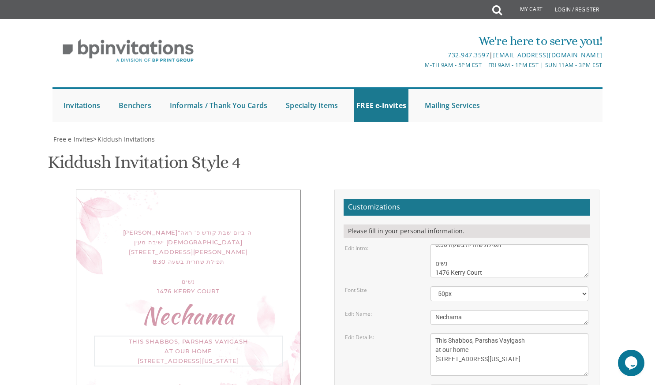
drag, startPoint x: 506, startPoint y: 368, endPoint x: 423, endPoint y: 329, distance: 91.8
click at [423, 329] on form "Customizations Please fill in your personal information. Edit Intro: We would l…" at bounding box center [467, 347] width 247 height 297
paste textarea "[PERSON_NAME]"ה ביום שבת קודש פ' ראה ישיבה מעין [DEMOGRAPHIC_DATA] [STREET_ADDR…"
type textarea "[PERSON_NAME]"ה ביום שבת קודש פ' ראה ישיבה מעין [DEMOGRAPHIC_DATA] [STREET_ADDR…"
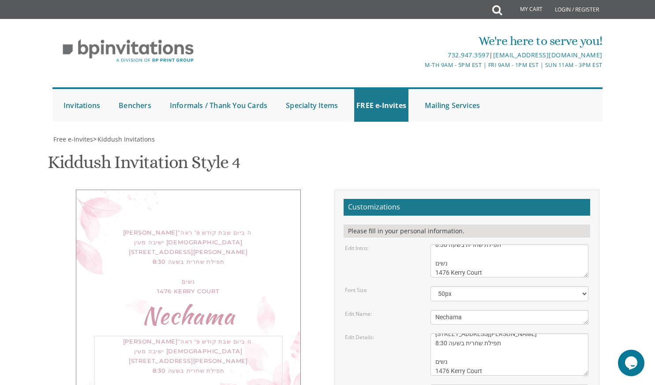
scroll to position [0, 0]
click at [491, 271] on textarea "We would like to invite you to the kiddush of our dear daughter/granddaughter" at bounding box center [510, 260] width 158 height 33
drag, startPoint x: 491, startPoint y: 271, endPoint x: 403, endPoint y: 216, distance: 103.7
drag, startPoint x: 403, startPoint y: 216, endPoint x: 511, endPoint y: 274, distance: 122.2
click at [511, 274] on textarea "We would like to invite you to the kiddush of our dear daughter/granddaughter" at bounding box center [510, 260] width 158 height 33
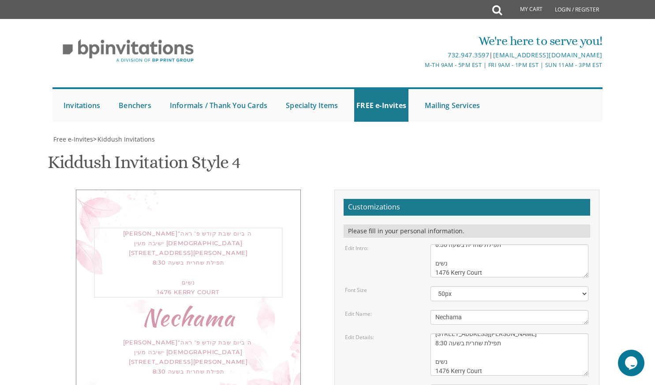
paste textarea "רגשי שבח והודי' להשי"ת על הולדת [PERSON_NAME]' למזל טוב הנני בזה להזמין אל כל י…"
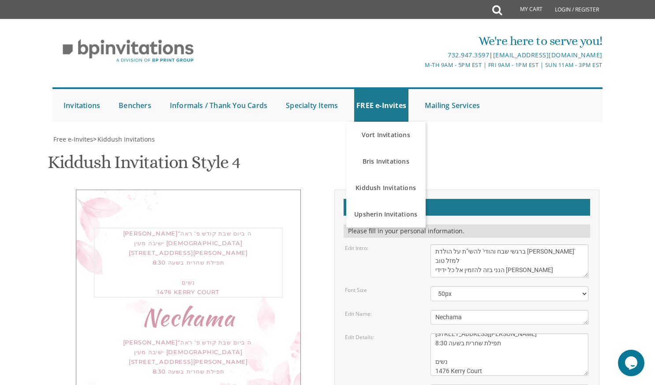
scroll to position [146, 0]
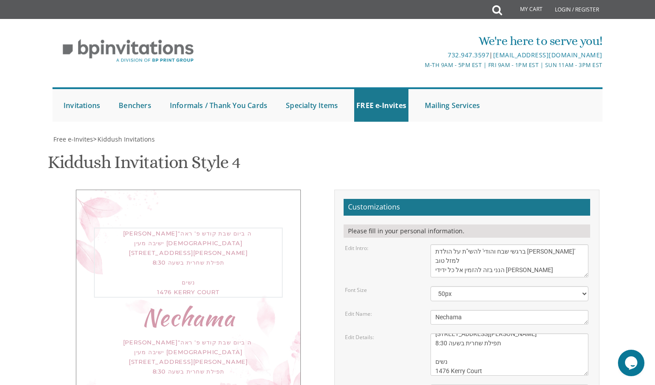
type textarea "ברגשי שבח והודי' להשי"ת על הולדת [PERSON_NAME]' למזל טוב הנני בזה להזמין אל כל …"
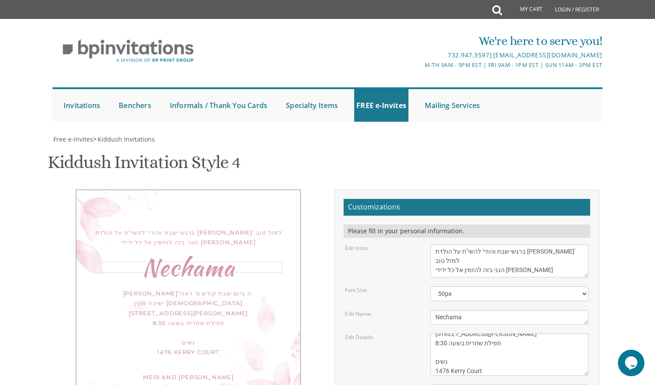
drag, startPoint x: 481, startPoint y: 171, endPoint x: 401, endPoint y: 172, distance: 80.3
click at [401, 310] on div "Edit Name: [GEOGRAPHIC_DATA]" at bounding box center [466, 317] width 257 height 15
paste textarea "לקידושא רבא"
type textarea "לקידושא רבא"
drag, startPoint x: 521, startPoint y: 267, endPoint x: 415, endPoint y: 229, distance: 112.4
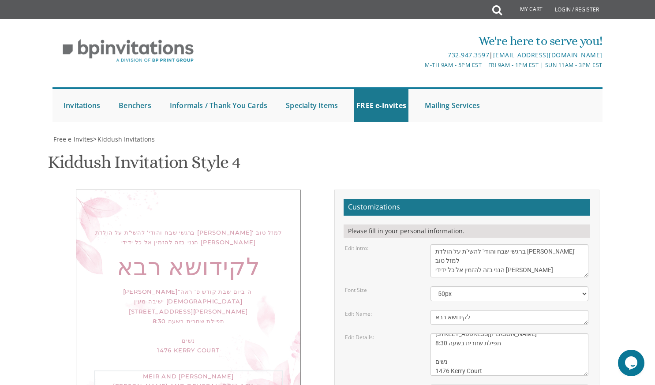
click at [415, 229] on form "Customizations Please fill in your personal information. Edit Intro: We would l…" at bounding box center [467, 347] width 247 height 297
paste textarea "[PERSON_NAME] [PERSON_NAME] [PERSON_NAME] [PERSON_NAME] [PERSON_NAME]"
type textarea "[PERSON_NAME] [PERSON_NAME] [PERSON_NAME] [PERSON_NAME] [PERSON_NAME]"
click at [578, 354] on div "Customizations Please fill in your personal information. Edit Intro: We would l…" at bounding box center [466, 351] width 265 height 322
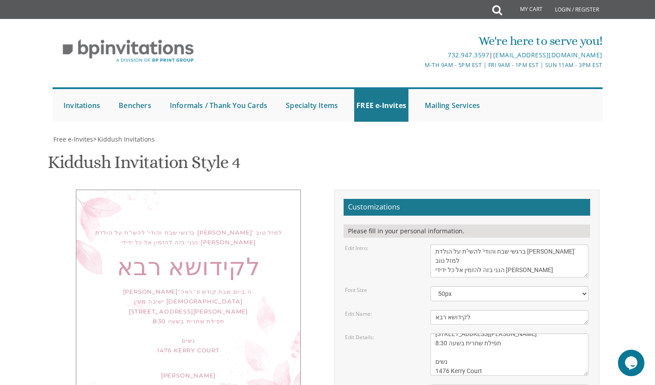
scroll to position [265, 0]
type input "[EMAIL_ADDRESS][DOMAIN_NAME]"
drag, startPoint x: 450, startPoint y: 182, endPoint x: 338, endPoint y: 180, distance: 111.2
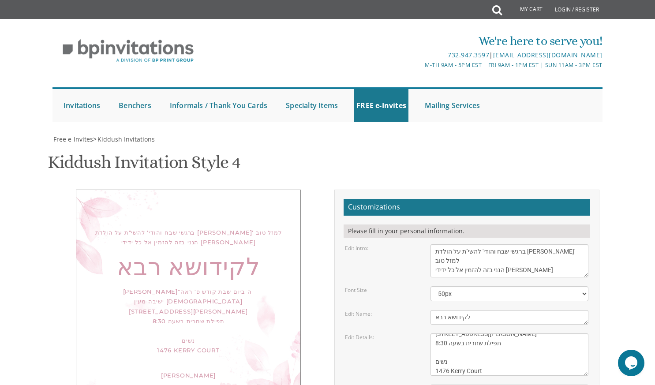
click at [338, 190] on div "Customizations Please fill in your personal information. Edit Intro: We would l…" at bounding box center [466, 351] width 265 height 322
click at [403, 146] on div "Kiddush Invitation Style 4 SKU: kiddush4" at bounding box center [328, 163] width 560 height 35
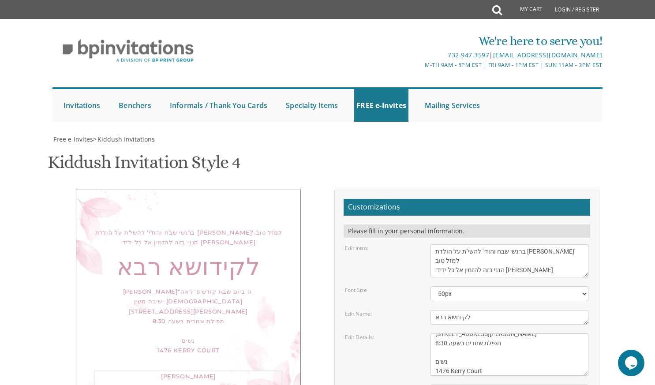
scroll to position [0, 0]
type textarea "[PERSON_NAME] [PERSON_NAME] [PERSON_NAME] [PERSON_NAME]"
